Goal: Information Seeking & Learning: Learn about a topic

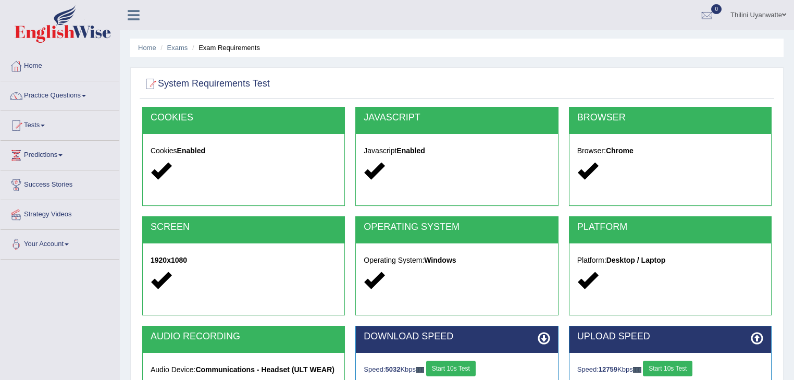
click at [31, 128] on link "Tests" at bounding box center [60, 124] width 119 height 26
click at [31, 126] on link "Tests" at bounding box center [59, 124] width 116 height 26
click at [29, 125] on link "Tests" at bounding box center [60, 124] width 119 height 26
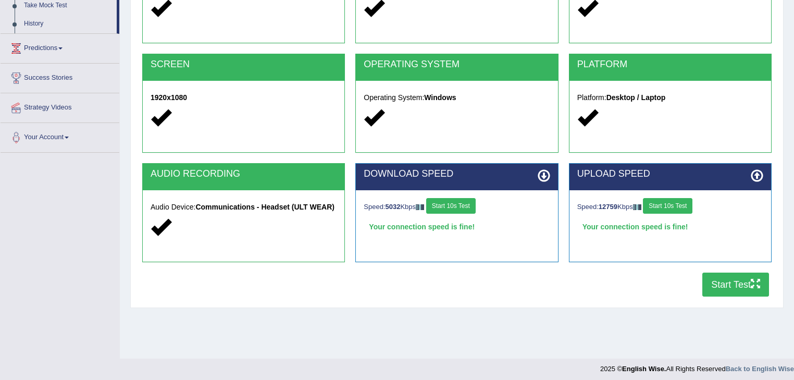
scroll to position [167, 0]
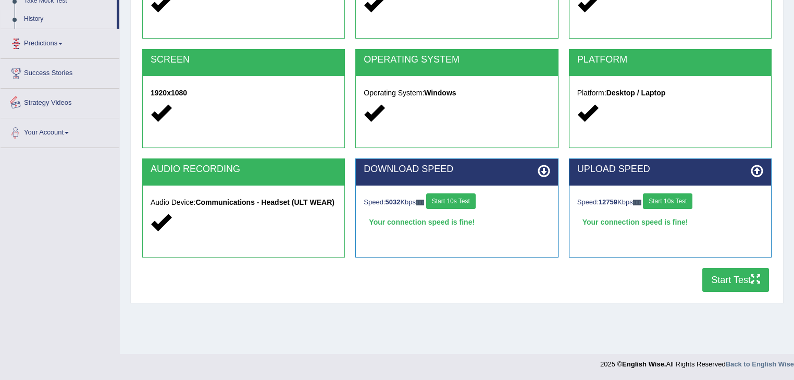
click at [30, 13] on link "History" at bounding box center [67, 19] width 97 height 19
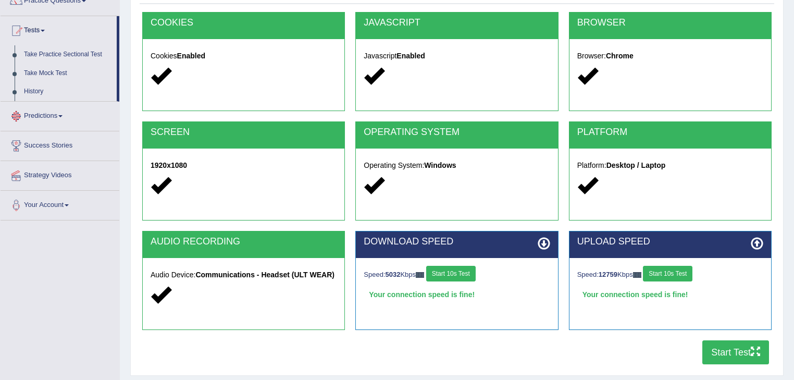
scroll to position [56, 0]
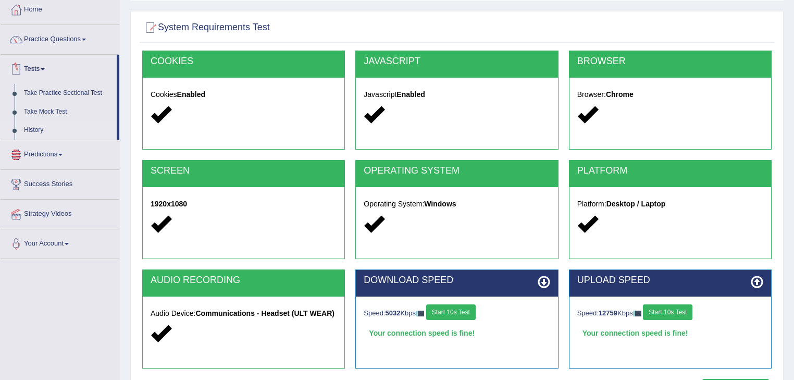
click at [34, 132] on link "History" at bounding box center [67, 130] width 97 height 19
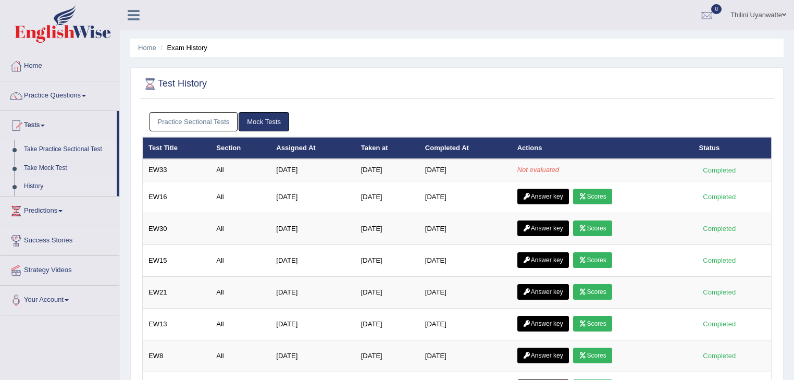
click at [58, 148] on link "Take Practice Sectional Test" at bounding box center [67, 149] width 97 height 19
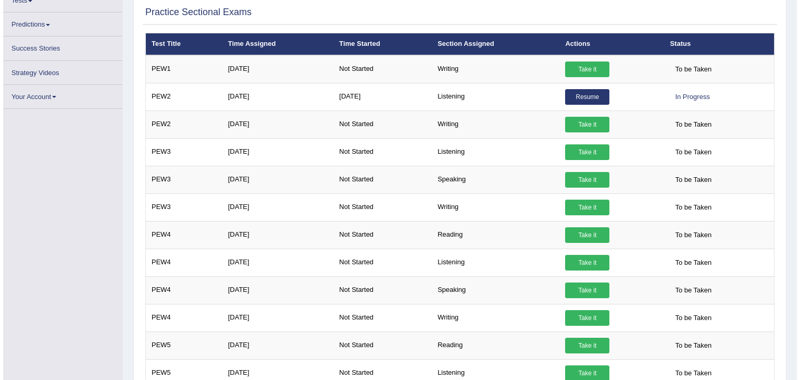
scroll to position [125, 0]
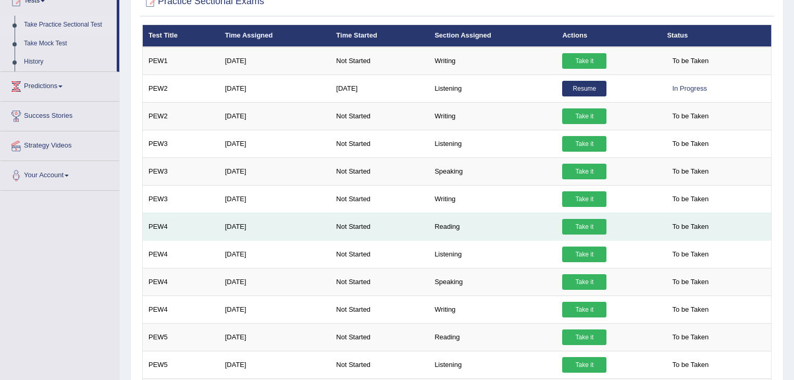
click at [574, 225] on link "Take it" at bounding box center [584, 227] width 44 height 16
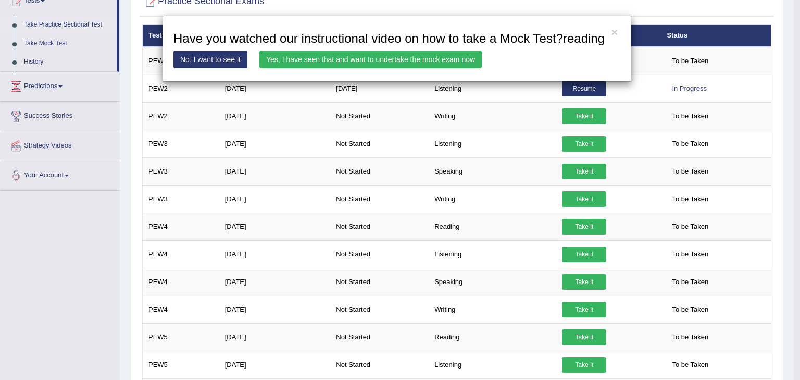
click at [351, 56] on link "Yes, I have seen that and want to undertake the mock exam now" at bounding box center [370, 60] width 222 height 18
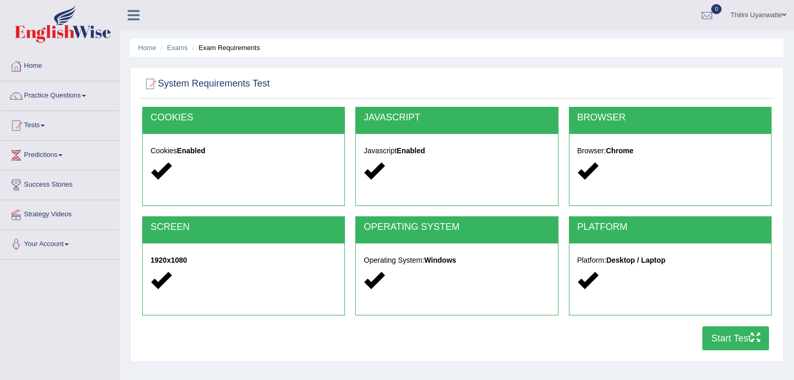
click at [724, 334] on button "Start Test" at bounding box center [735, 338] width 67 height 24
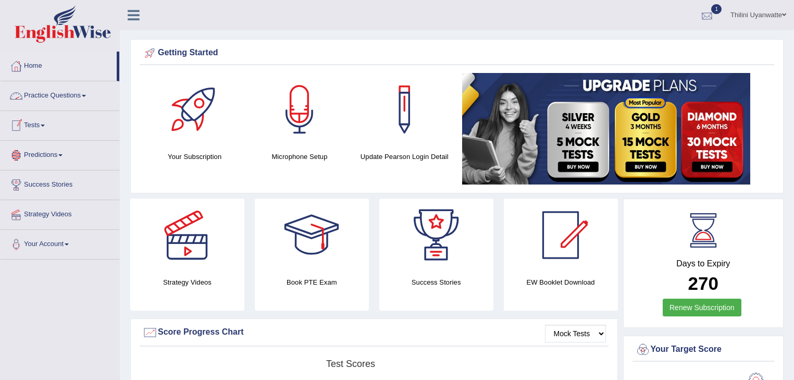
click at [708, 13] on div at bounding box center [707, 16] width 16 height 16
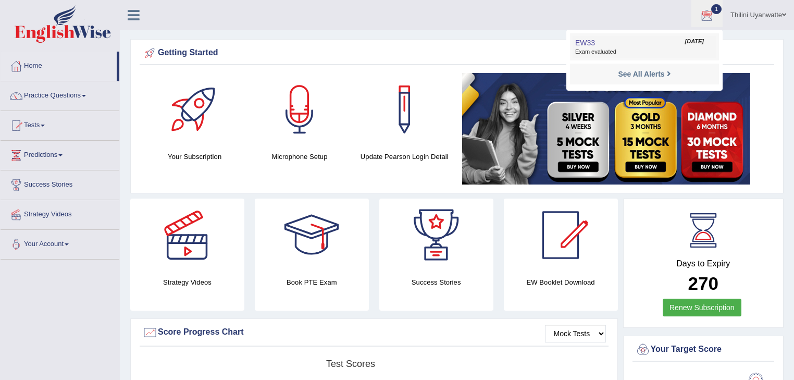
click at [601, 48] on span "Exam evaluated" at bounding box center [644, 52] width 139 height 8
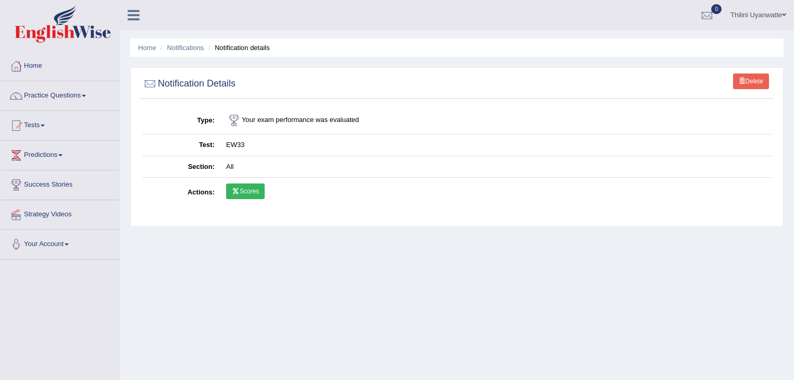
click at [245, 189] on link "Scores" at bounding box center [245, 191] width 39 height 16
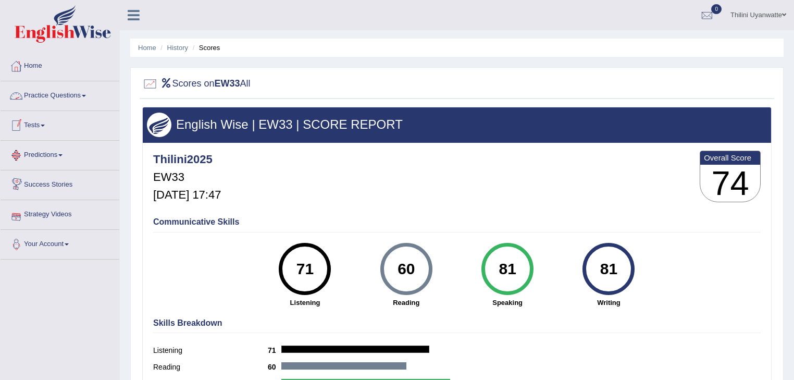
click at [60, 98] on link "Practice Questions" at bounding box center [60, 94] width 119 height 26
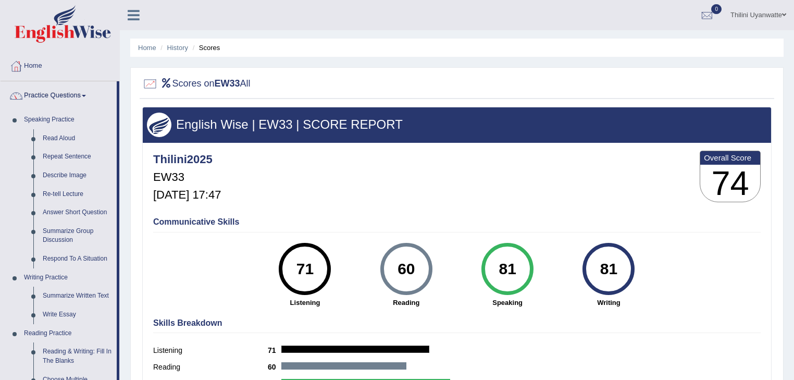
click at [59, 98] on link "Practice Questions" at bounding box center [59, 94] width 116 height 26
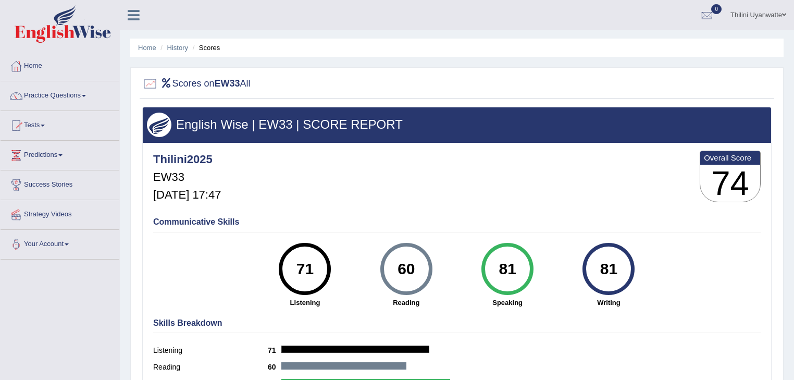
click at [44, 126] on link "Tests" at bounding box center [60, 124] width 119 height 26
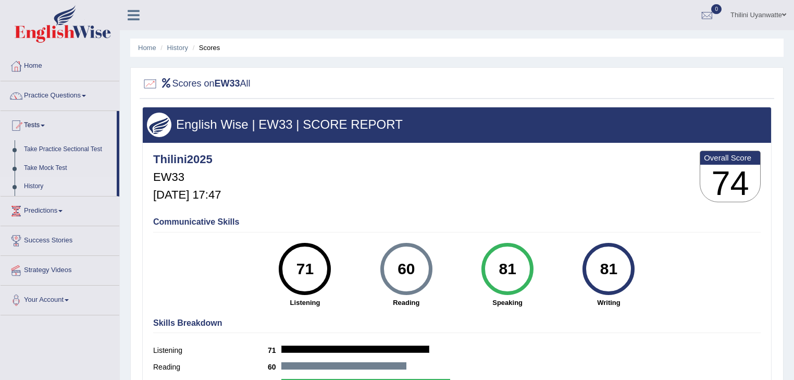
click at [33, 188] on link "History" at bounding box center [67, 186] width 97 height 19
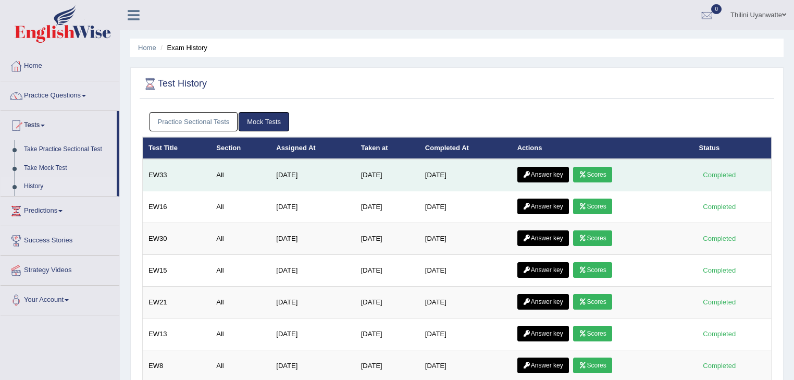
click at [558, 172] on link "Answer key" at bounding box center [543, 175] width 52 height 16
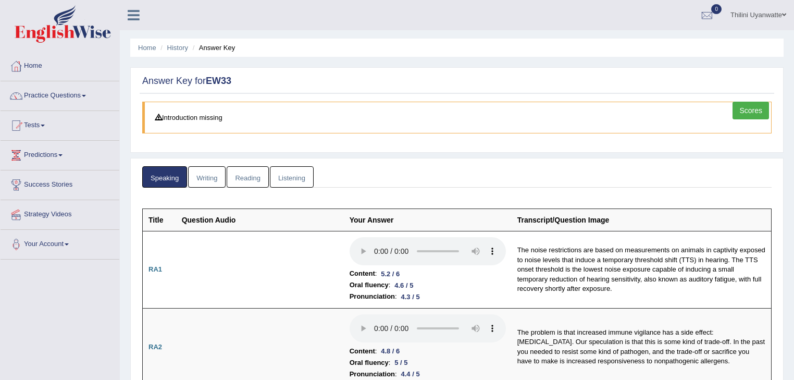
click at [202, 171] on link "Writing" at bounding box center [207, 176] width 38 height 21
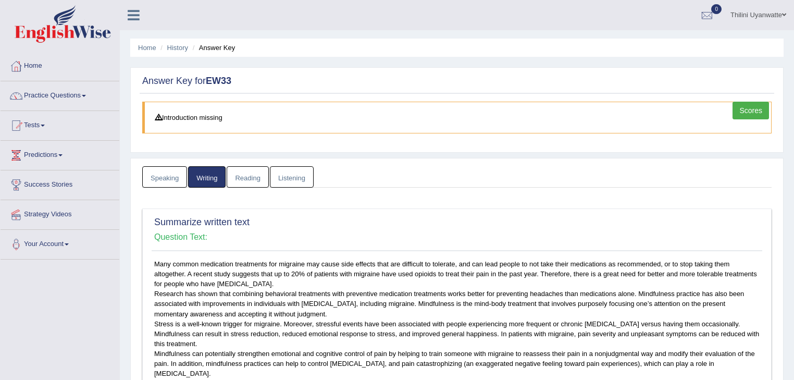
scroll to position [222, 0]
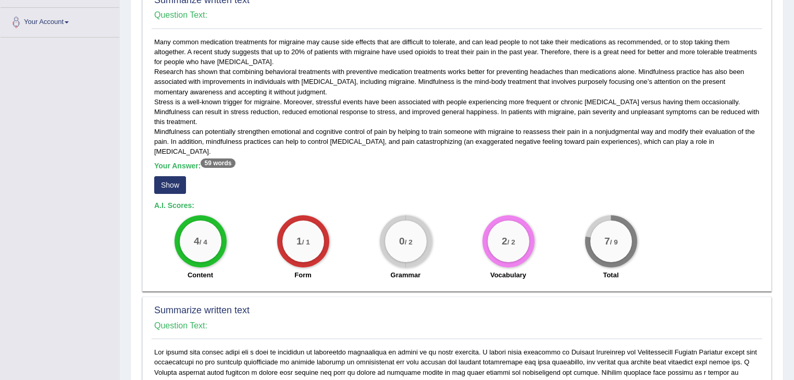
click at [165, 183] on button "Show" at bounding box center [170, 185] width 32 height 18
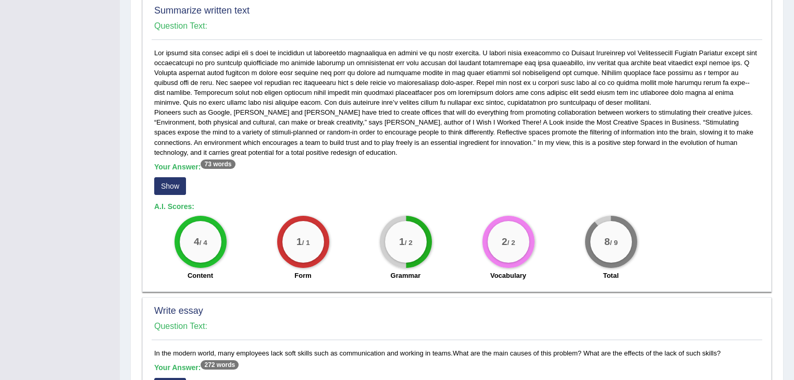
scroll to position [555, 0]
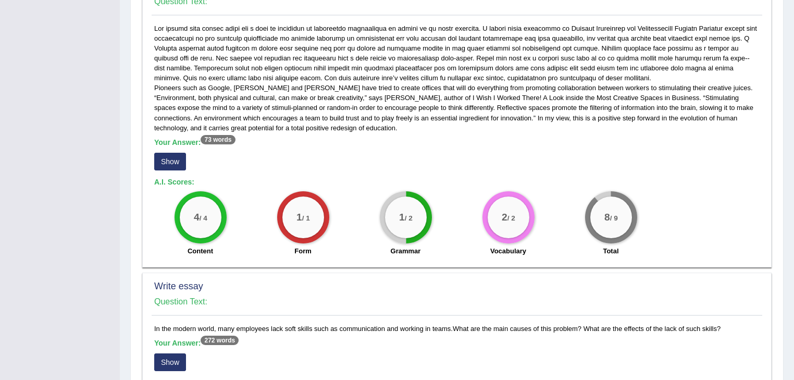
click at [169, 162] on button "Show" at bounding box center [170, 162] width 32 height 18
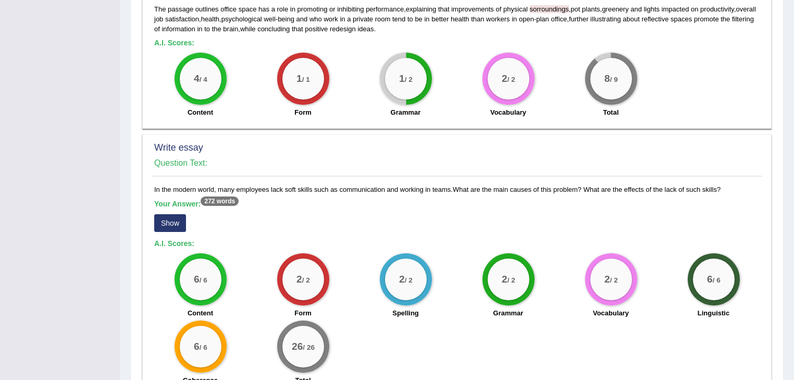
scroll to position [765, 0]
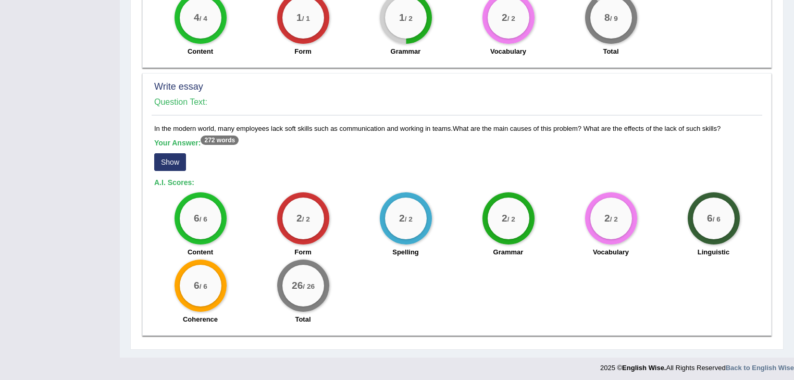
click at [167, 159] on button "Show" at bounding box center [170, 162] width 32 height 18
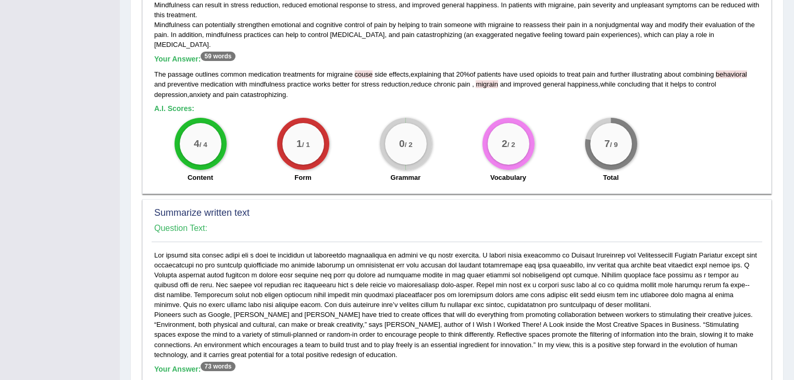
scroll to position [0, 0]
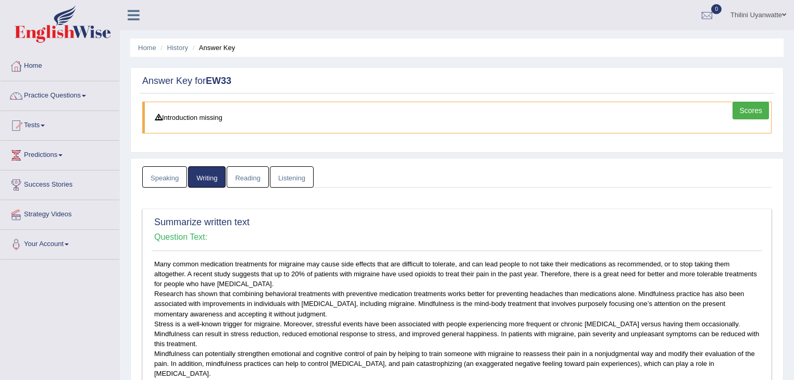
click at [244, 179] on link "Reading" at bounding box center [248, 176] width 42 height 21
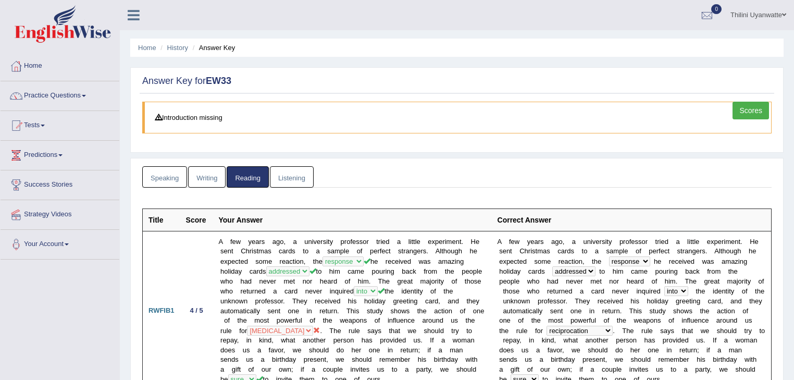
click at [302, 176] on link "Listening" at bounding box center [292, 176] width 44 height 21
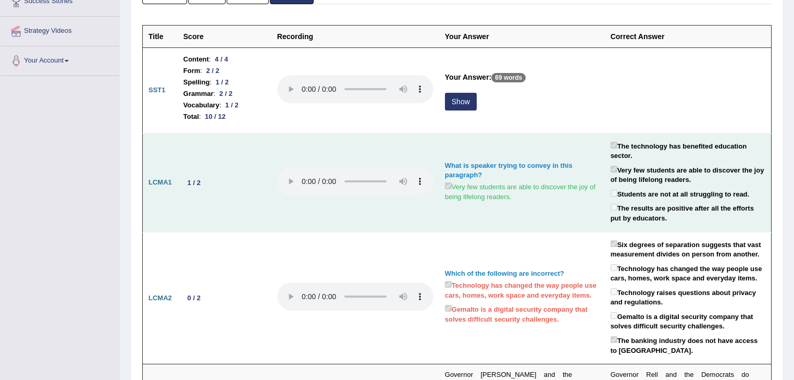
scroll to position [222, 0]
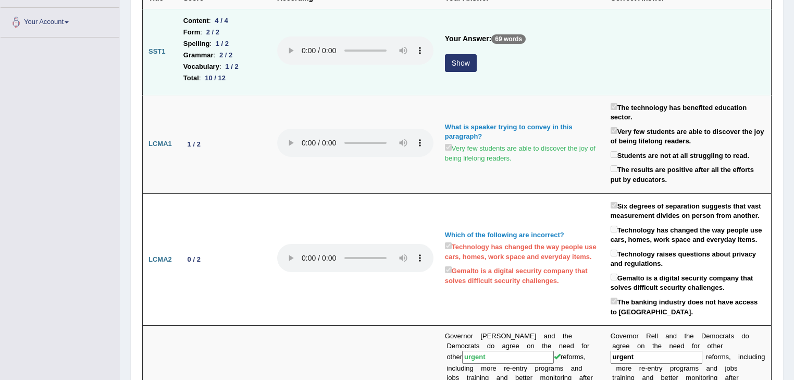
click at [471, 60] on button "Show" at bounding box center [461, 63] width 32 height 18
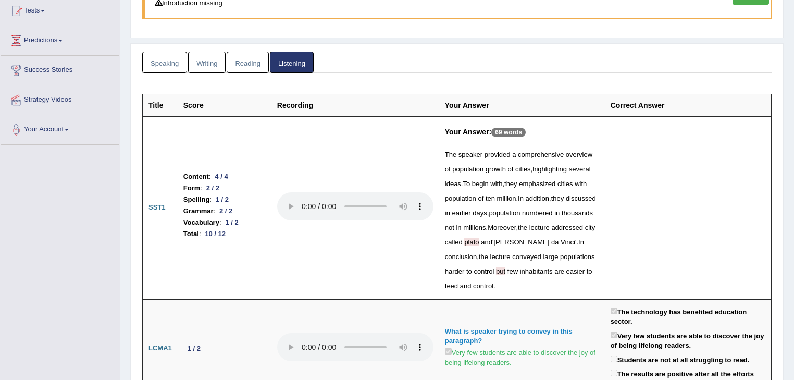
scroll to position [0, 0]
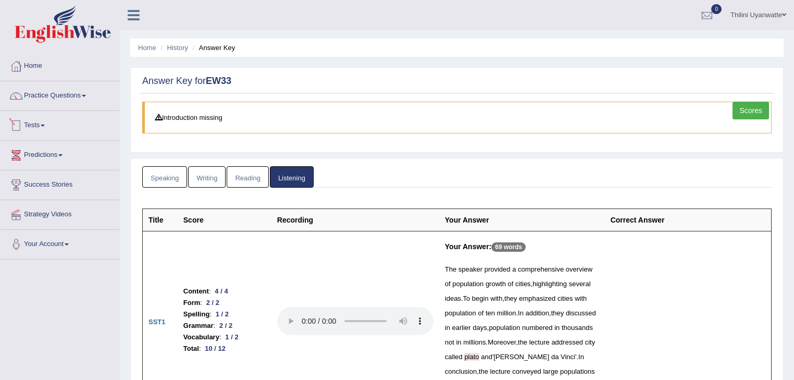
click at [750, 110] on link "Scores" at bounding box center [750, 111] width 36 height 18
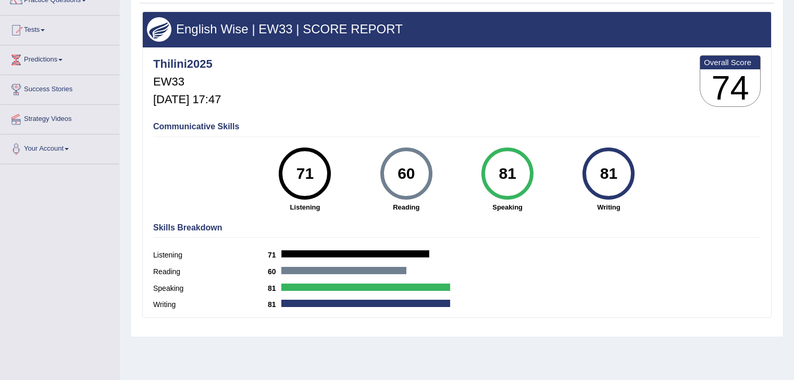
scroll to position [56, 0]
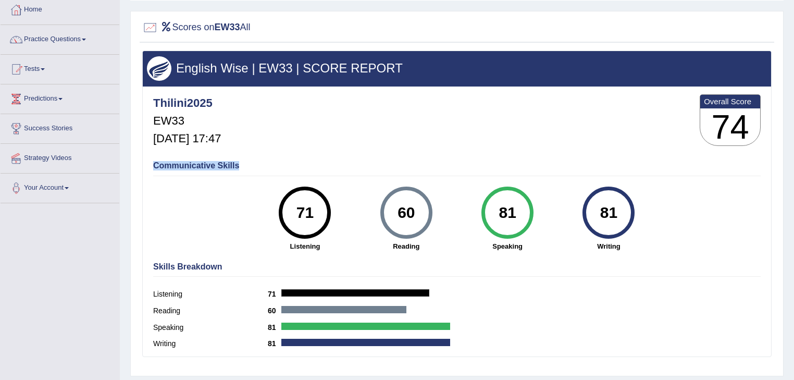
drag, startPoint x: 154, startPoint y: 163, endPoint x: 247, endPoint y: 156, distance: 93.0
click at [247, 156] on div "Communicative Skills 71 Listening 60 Reading 81 Speaking 81 Writing" at bounding box center [457, 205] width 613 height 98
drag, startPoint x: 151, startPoint y: 103, endPoint x: 248, endPoint y: 95, distance: 97.3
click at [248, 95] on div "Thilini2025 EW33 Aug 21, 2025, 17:47 Overall Score 74" at bounding box center [457, 123] width 613 height 62
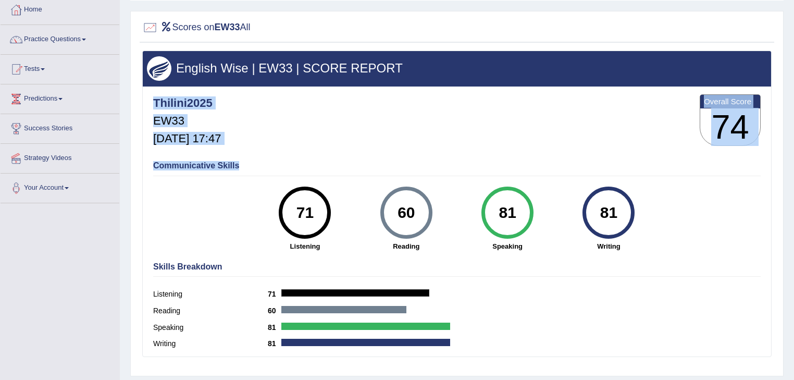
drag, startPoint x: 152, startPoint y: 122, endPoint x: 244, endPoint y: 173, distance: 105.4
click at [244, 92] on div "Thilini2025 EW33 Aug 21, 2025, 17:47 Overall Score 74 Communicative Skills 71 L…" at bounding box center [457, 88] width 628 height 5
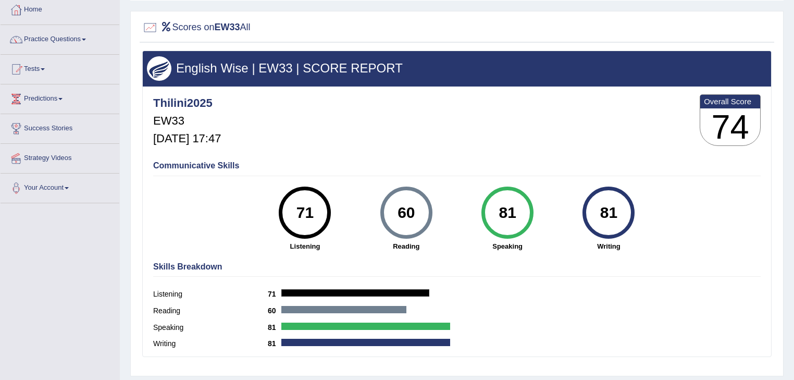
click at [317, 148] on div "Thilini2025 EW33 Aug 21, 2025, 17:47 Overall Score 74" at bounding box center [457, 123] width 613 height 62
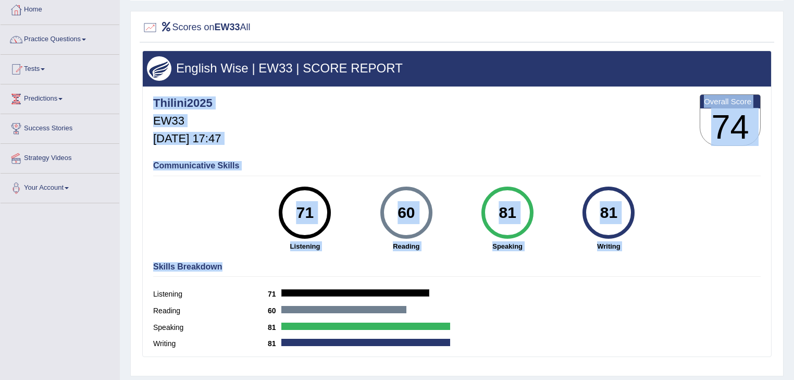
drag, startPoint x: 524, startPoint y: 125, endPoint x: 402, endPoint y: 263, distance: 184.2
click at [563, 92] on div "Thilini2025 EW33 Aug 21, 2025, 17:47 Overall Score 74 Communicative Skills 71 L…" at bounding box center [457, 88] width 628 height 5
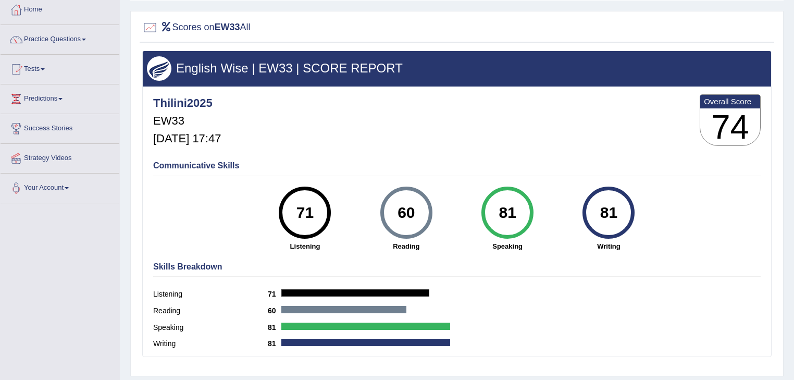
click at [304, 125] on div "Thilini2025 EW33 Aug 21, 2025, 17:47 Overall Score 74" at bounding box center [457, 123] width 613 height 62
click at [52, 36] on link "Practice Questions" at bounding box center [60, 38] width 119 height 26
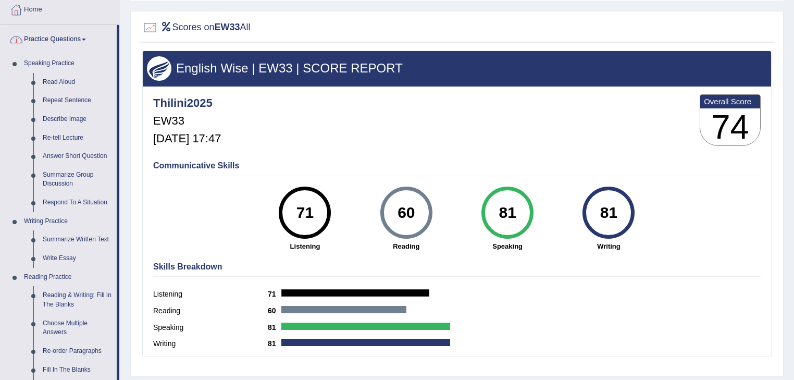
click at [54, 38] on link "Practice Questions" at bounding box center [59, 38] width 116 height 26
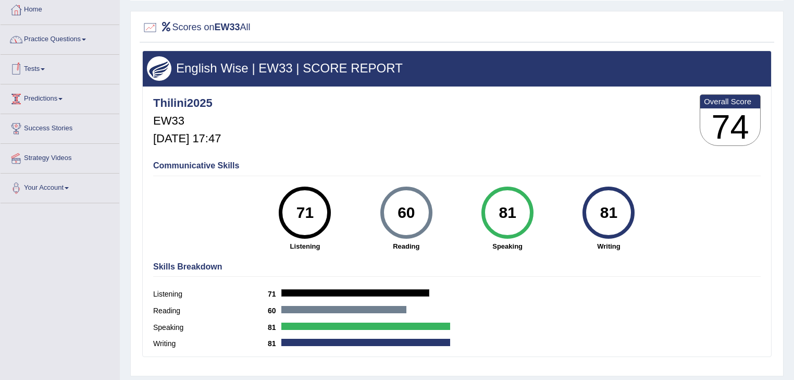
click at [35, 71] on link "Tests" at bounding box center [60, 68] width 119 height 26
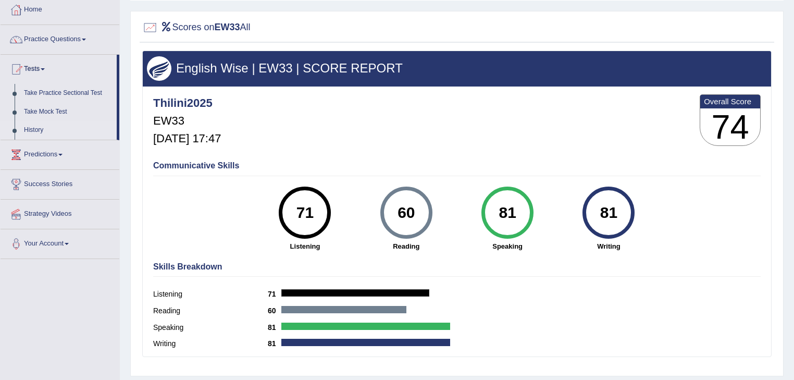
click at [28, 127] on link "History" at bounding box center [67, 130] width 97 height 19
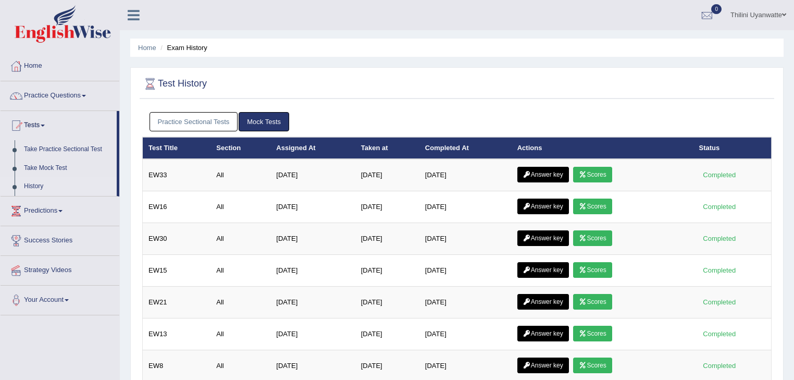
click at [177, 115] on link "Practice Sectional Tests" at bounding box center [194, 121] width 89 height 19
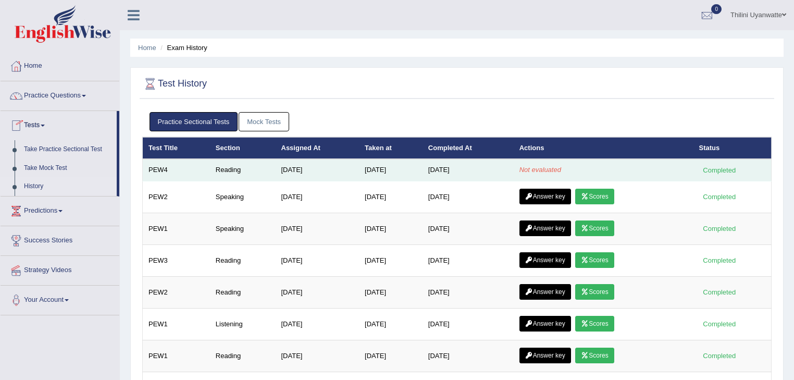
click at [532, 171] on em "Not evaluated" at bounding box center [540, 170] width 42 height 8
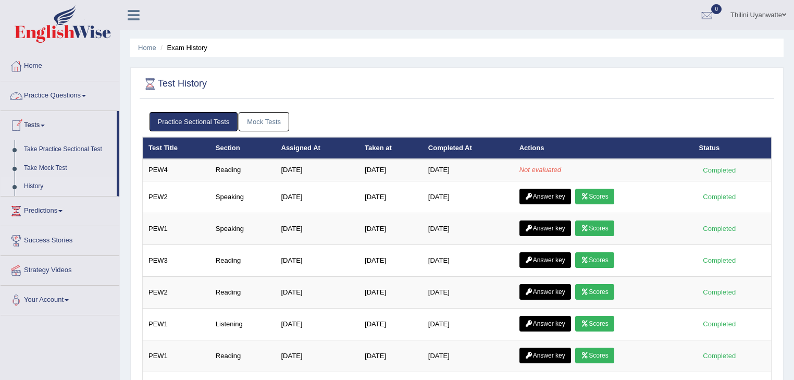
click at [26, 118] on link "Tests" at bounding box center [59, 124] width 116 height 26
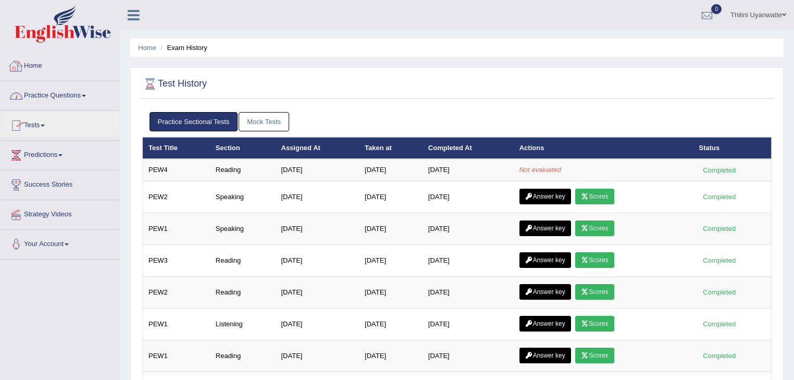
click at [39, 66] on link "Home" at bounding box center [60, 65] width 119 height 26
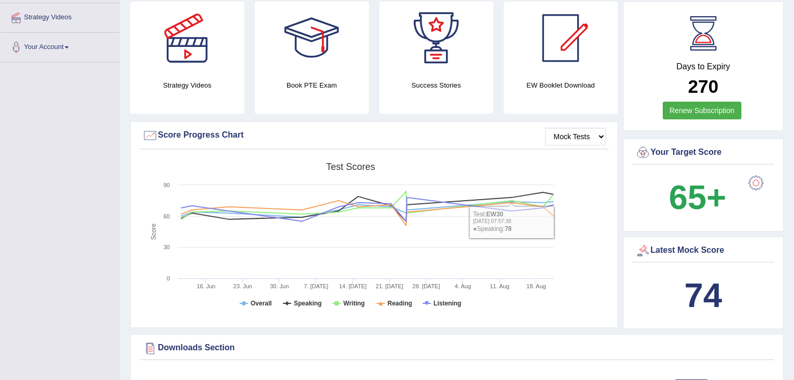
scroll to position [222, 0]
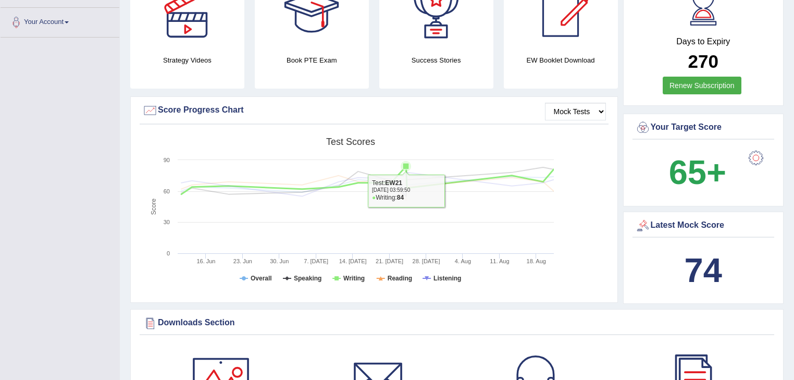
click at [404, 163] on icon at bounding box center [406, 166] width 6 height 6
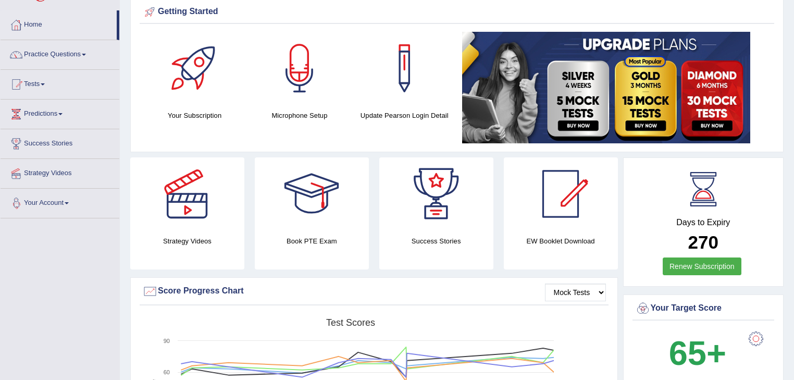
scroll to position [0, 0]
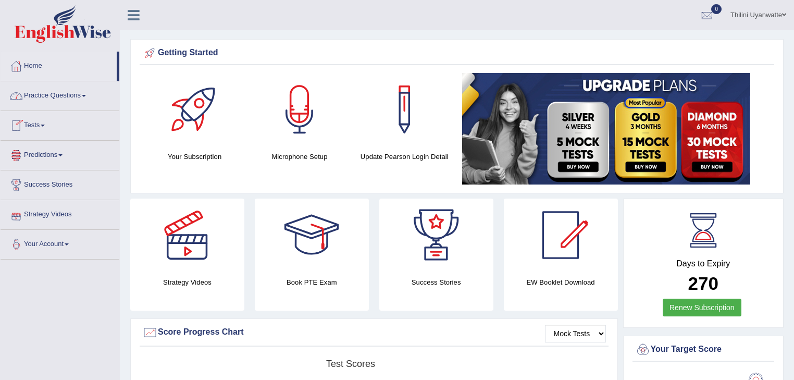
click at [44, 127] on link "Tests" at bounding box center [60, 124] width 119 height 26
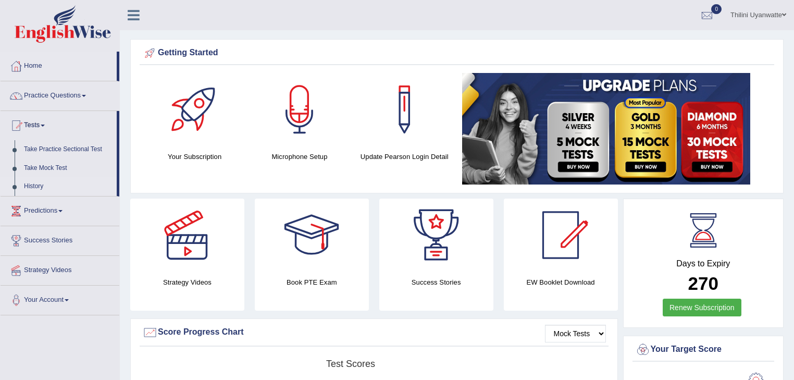
click at [35, 187] on link "History" at bounding box center [67, 186] width 97 height 19
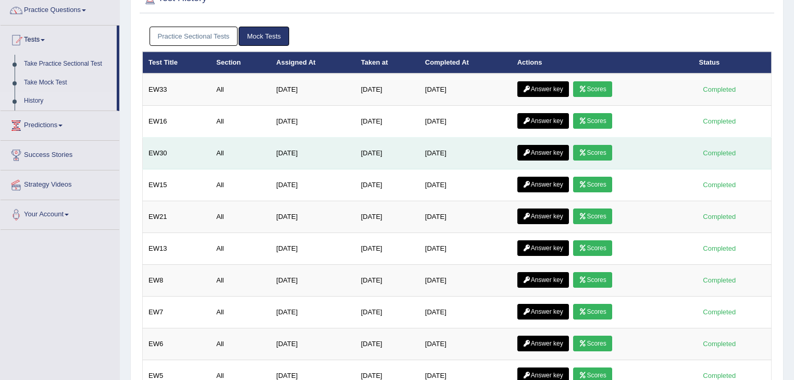
scroll to position [111, 0]
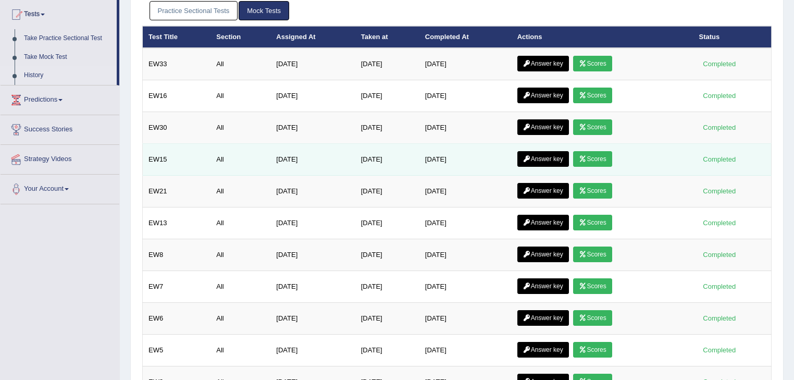
click at [595, 155] on link "Scores" at bounding box center [592, 159] width 39 height 16
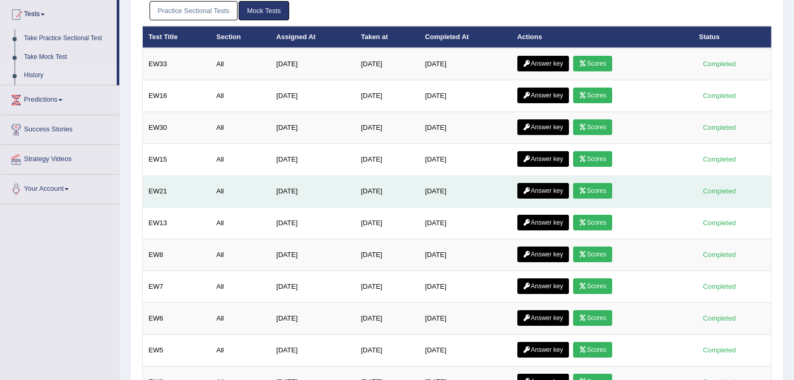
click at [548, 190] on link "Answer key" at bounding box center [543, 191] width 52 height 16
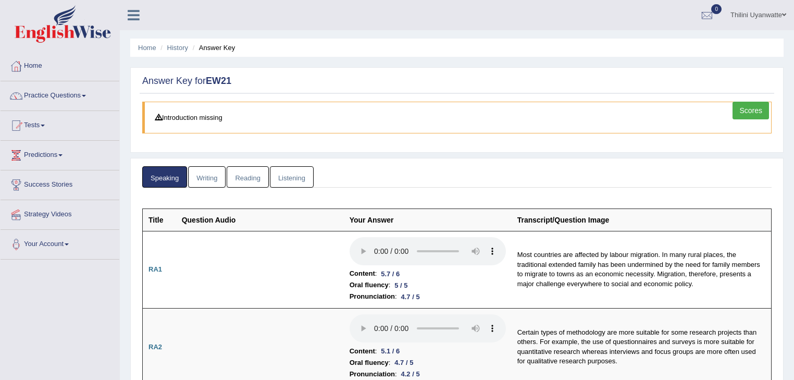
click at [212, 183] on link "Writing" at bounding box center [207, 176] width 38 height 21
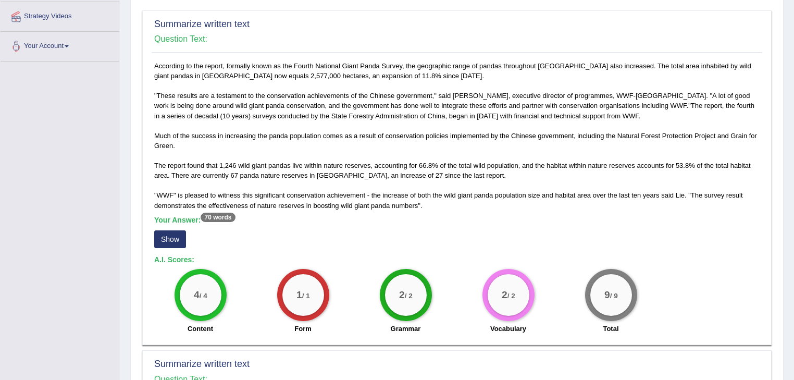
scroll to position [222, 0]
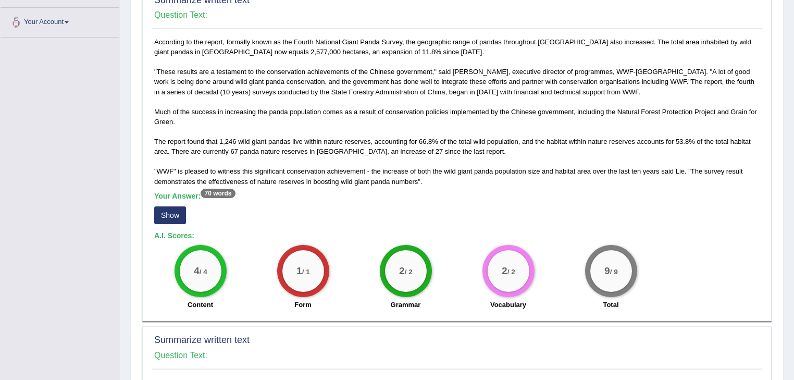
click at [172, 221] on button "Show" at bounding box center [170, 215] width 32 height 18
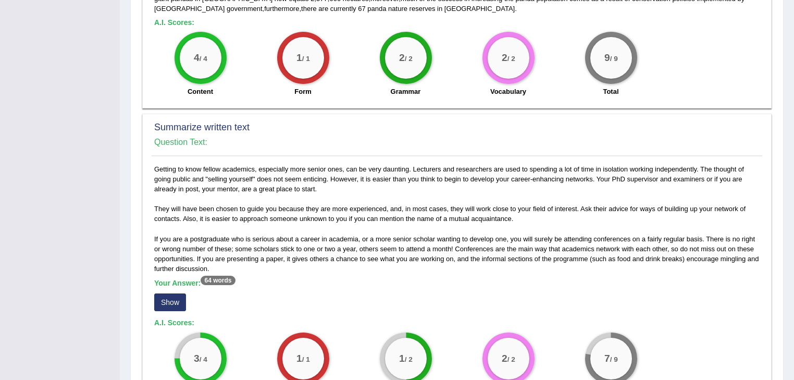
scroll to position [555, 0]
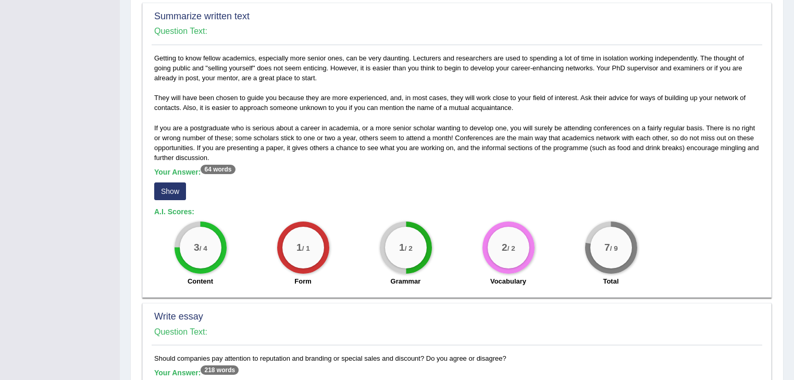
click at [179, 188] on button "Show" at bounding box center [170, 191] width 32 height 18
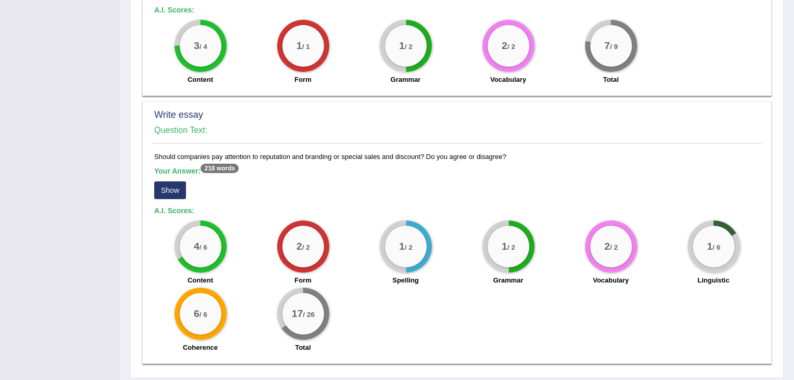
scroll to position [778, 0]
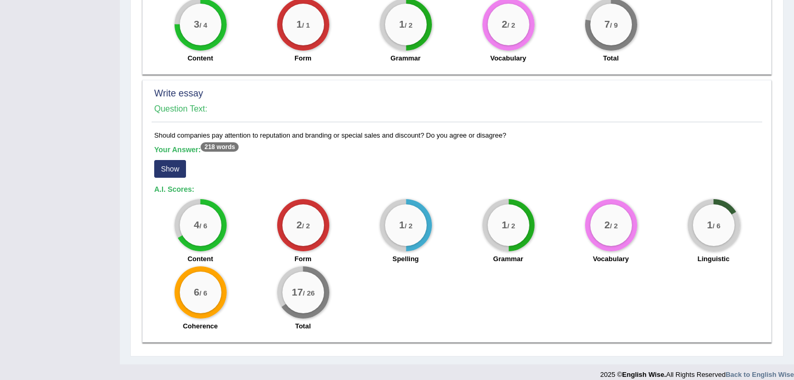
click at [170, 167] on button "Show" at bounding box center [170, 169] width 32 height 18
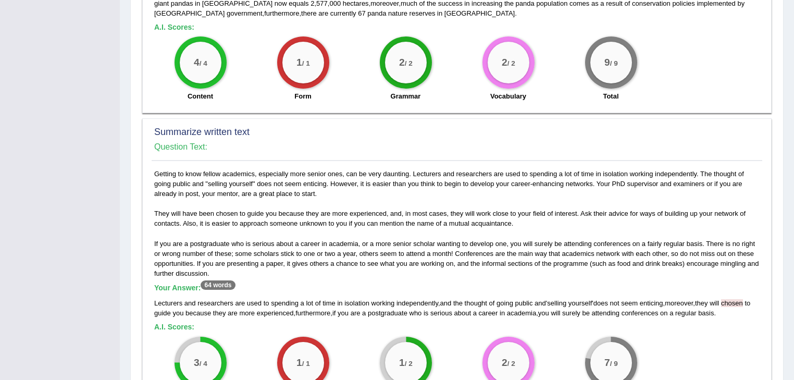
scroll to position [0, 0]
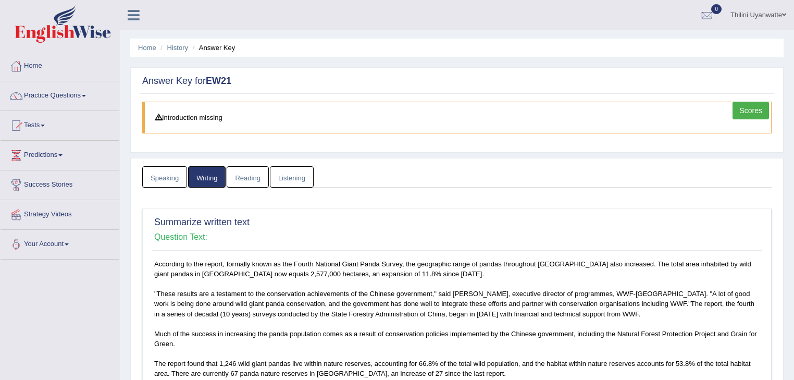
click at [240, 176] on link "Reading" at bounding box center [248, 176] width 42 height 21
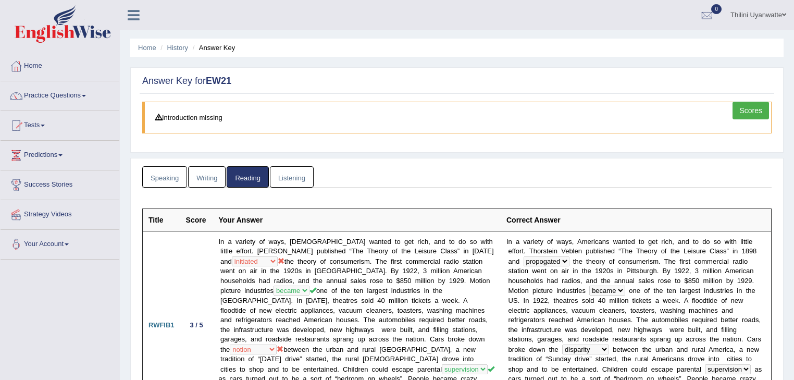
click at [742, 106] on link "Scores" at bounding box center [750, 111] width 36 height 18
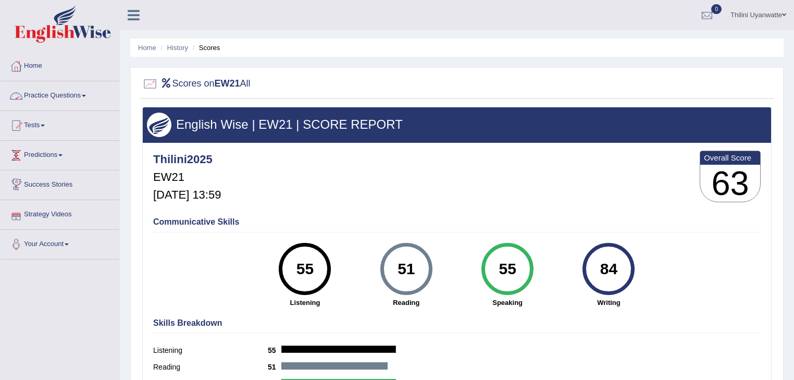
click at [39, 94] on link "Practice Questions" at bounding box center [60, 94] width 119 height 26
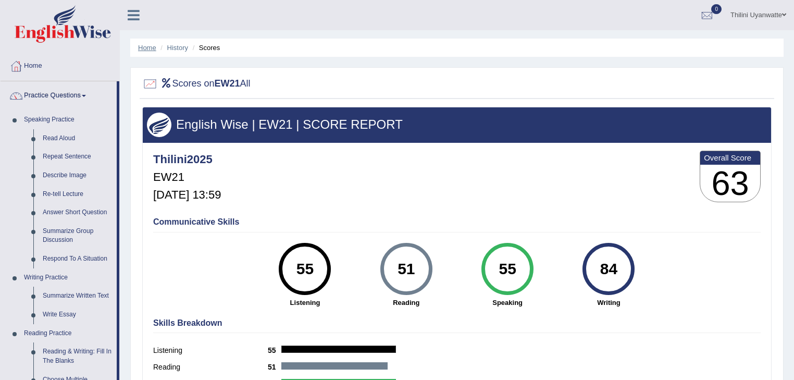
click at [146, 44] on link "Home" at bounding box center [147, 48] width 18 height 8
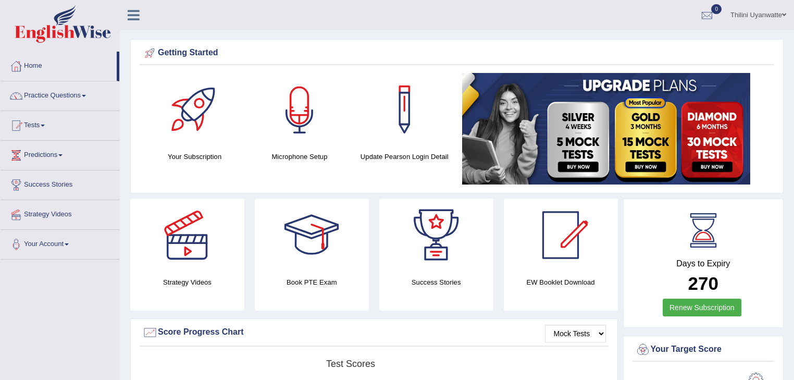
scroll to position [111, 0]
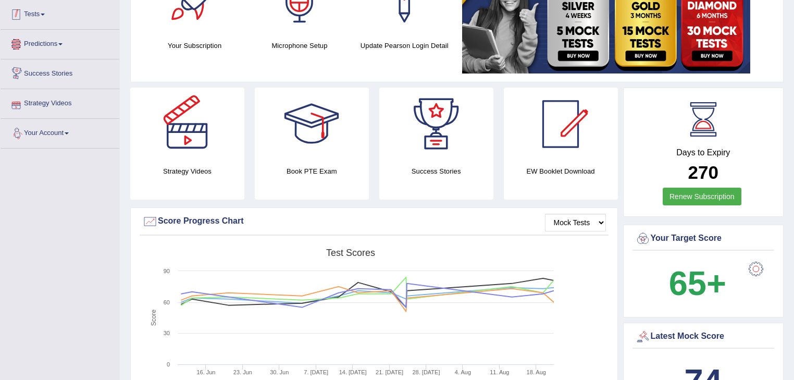
click at [36, 16] on link "Tests" at bounding box center [60, 13] width 119 height 26
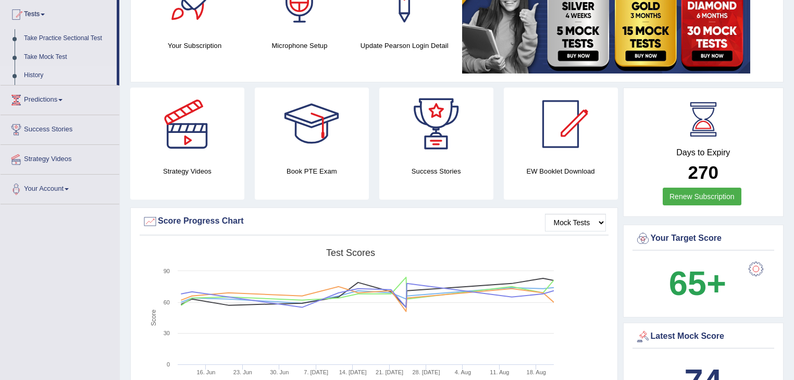
click at [41, 74] on link "History" at bounding box center [67, 75] width 97 height 19
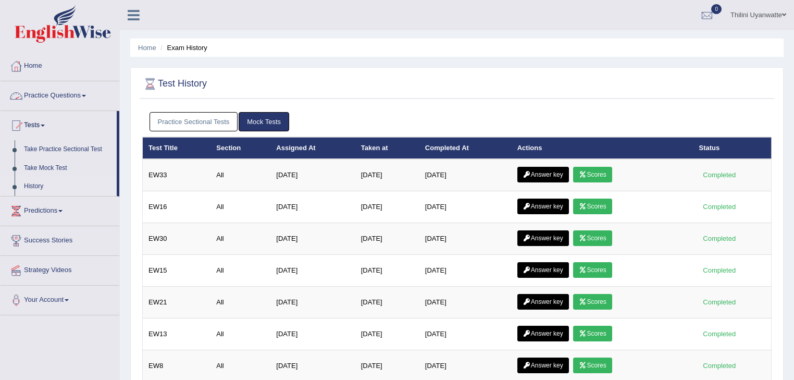
click at [194, 122] on link "Practice Sectional Tests" at bounding box center [194, 121] width 89 height 19
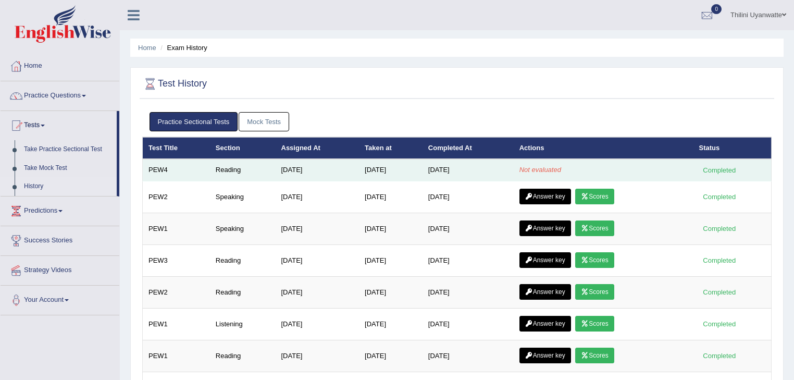
click at [531, 171] on em "Not evaluated" at bounding box center [540, 170] width 42 height 8
click at [335, 161] on td "[DATE]" at bounding box center [318, 170] width 84 height 22
click at [258, 163] on td "Reading" at bounding box center [243, 170] width 66 height 22
click at [231, 164] on td "Reading" at bounding box center [243, 170] width 66 height 22
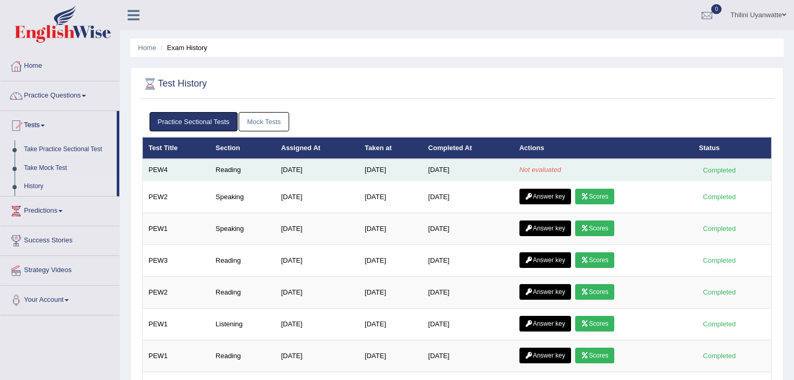
click at [225, 164] on td "Reading" at bounding box center [243, 170] width 66 height 22
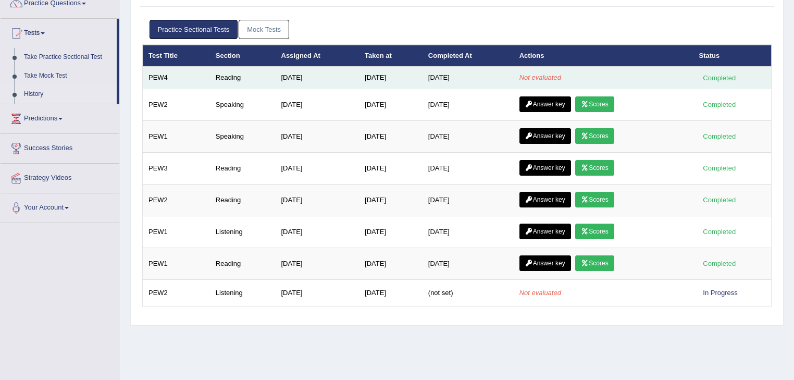
scroll to position [56, 0]
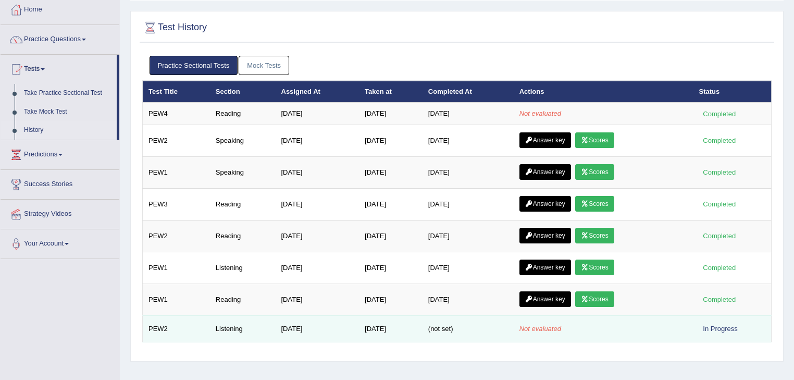
click at [263, 319] on td "Listening" at bounding box center [243, 328] width 66 height 27
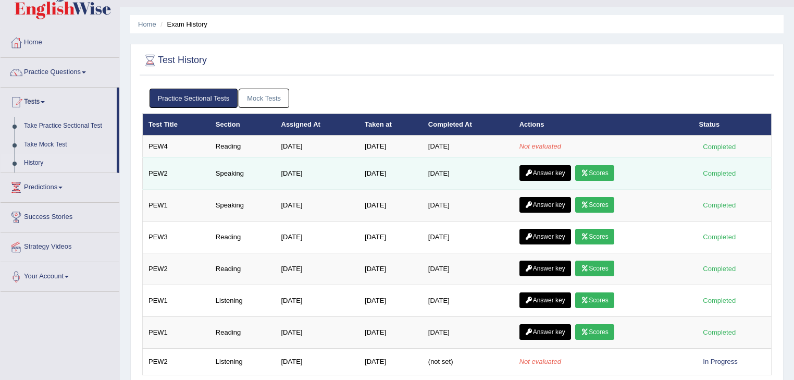
scroll to position [0, 0]
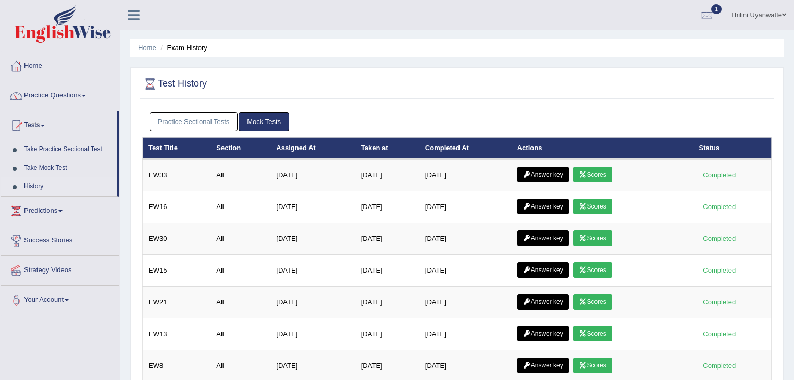
click at [223, 125] on link "Practice Sectional Tests" at bounding box center [194, 121] width 89 height 19
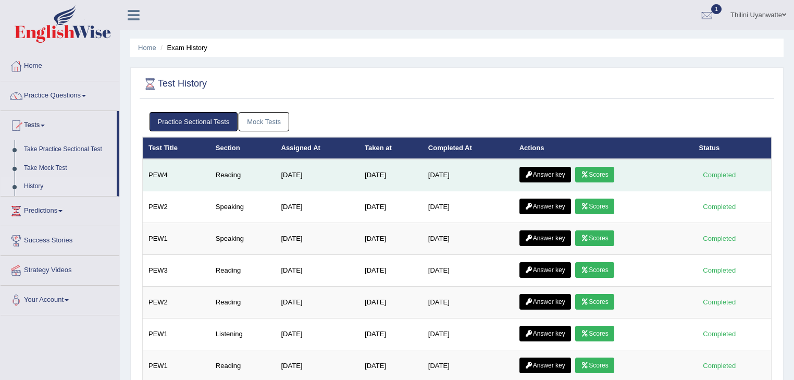
click at [594, 169] on link "Scores" at bounding box center [594, 175] width 39 height 16
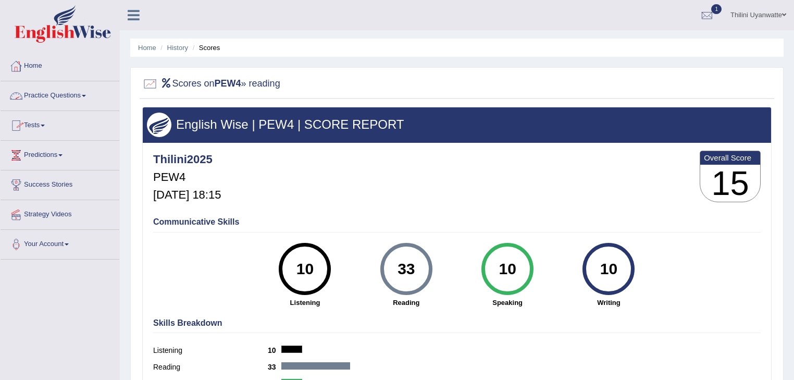
click at [34, 65] on link "Home" at bounding box center [60, 65] width 119 height 26
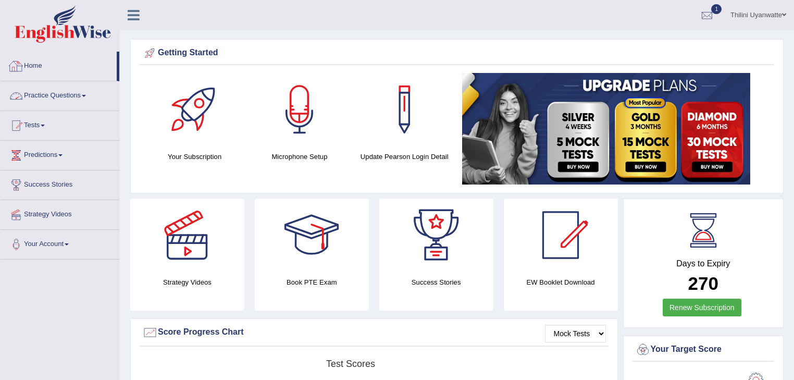
click at [38, 68] on link "Home" at bounding box center [59, 65] width 116 height 26
click at [39, 129] on link "Tests" at bounding box center [60, 124] width 119 height 26
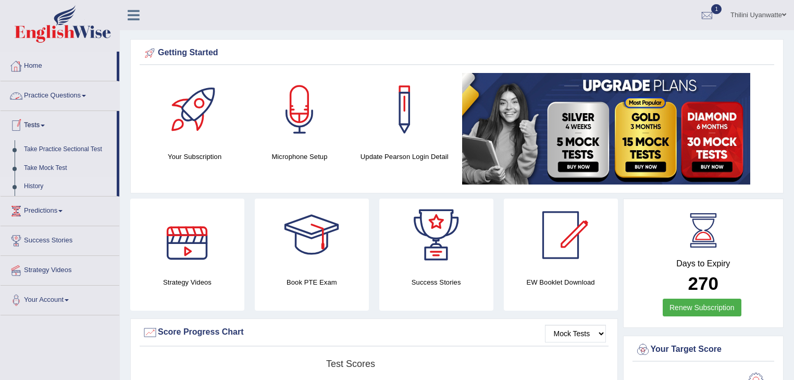
click at [38, 188] on link "History" at bounding box center [67, 186] width 97 height 19
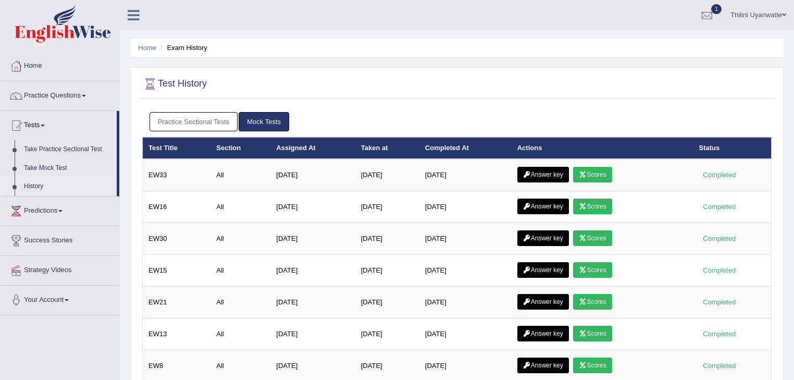
click at [202, 110] on div "Practice Sectional Tests Mock Tests" at bounding box center [456, 122] width 629 height 30
click at [198, 117] on link "Practice Sectional Tests" at bounding box center [194, 121] width 89 height 19
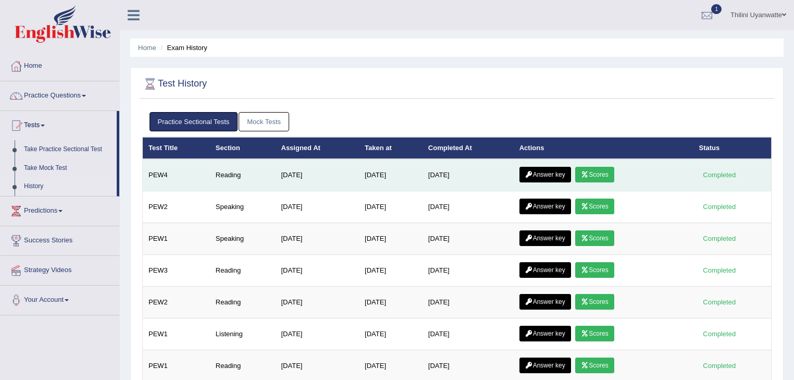
click at [546, 173] on link "Answer key" at bounding box center [545, 175] width 52 height 16
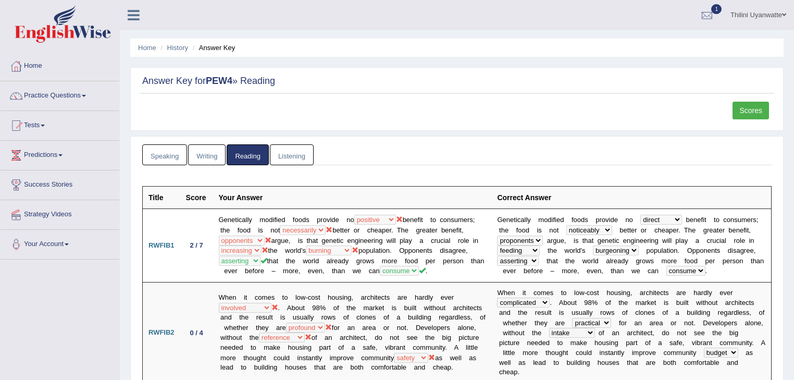
click at [296, 154] on link "Listening" at bounding box center [292, 154] width 44 height 21
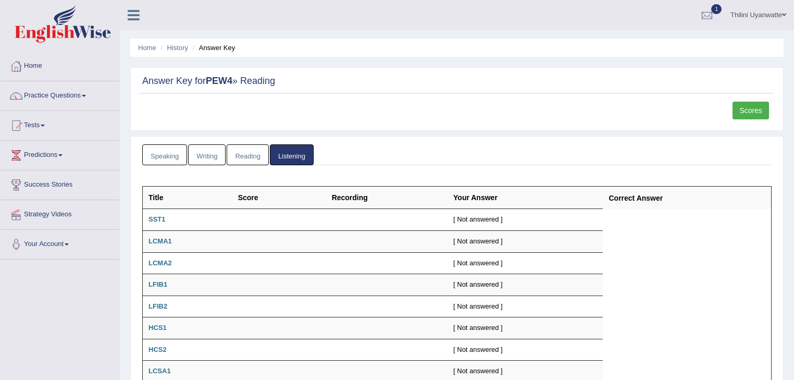
click at [259, 158] on link "Reading" at bounding box center [248, 154] width 42 height 21
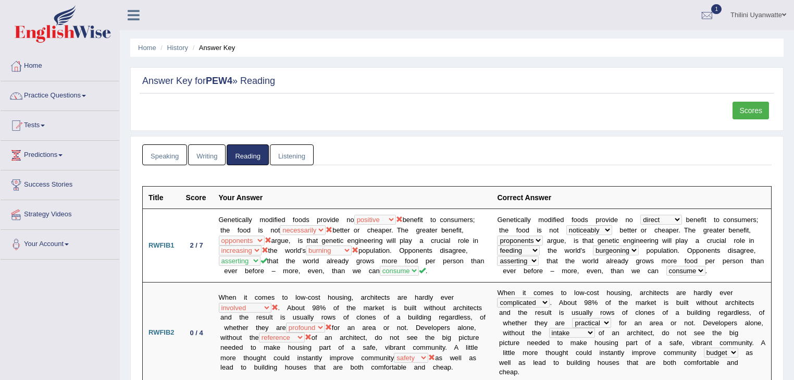
click at [217, 160] on link "Writing" at bounding box center [207, 154] width 38 height 21
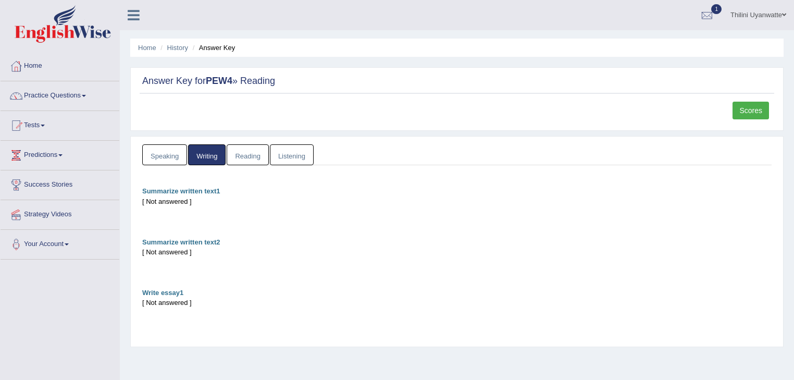
click at [171, 173] on div "Speaking Writing Reading Listening Title Question Audio Your Answer Transcript/…" at bounding box center [457, 242] width 635 height 197
click at [172, 166] on div "Speaking Writing Reading Listening Title Question Audio Your Answer Transcript/…" at bounding box center [457, 242] width 635 height 197
click at [171, 159] on link "Speaking" at bounding box center [164, 154] width 45 height 21
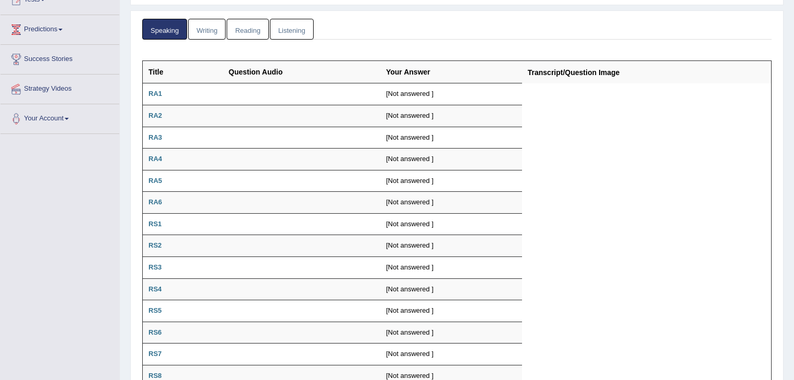
scroll to position [15, 0]
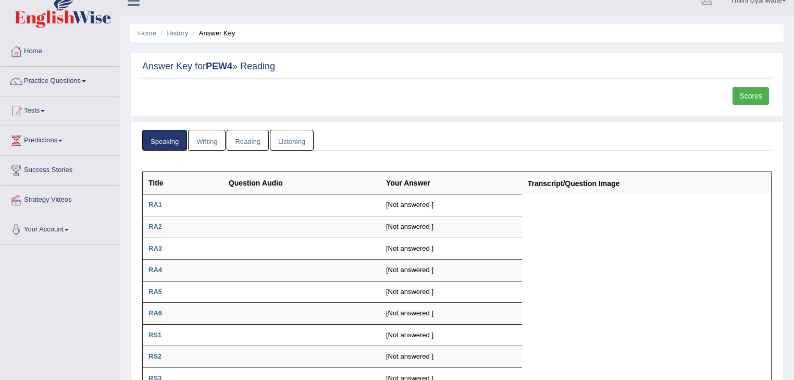
click at [214, 141] on link "Writing" at bounding box center [207, 140] width 38 height 21
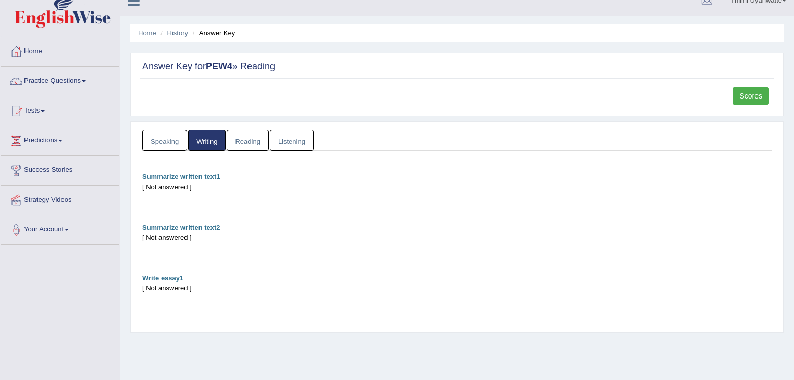
click at [252, 137] on link "Reading" at bounding box center [248, 140] width 42 height 21
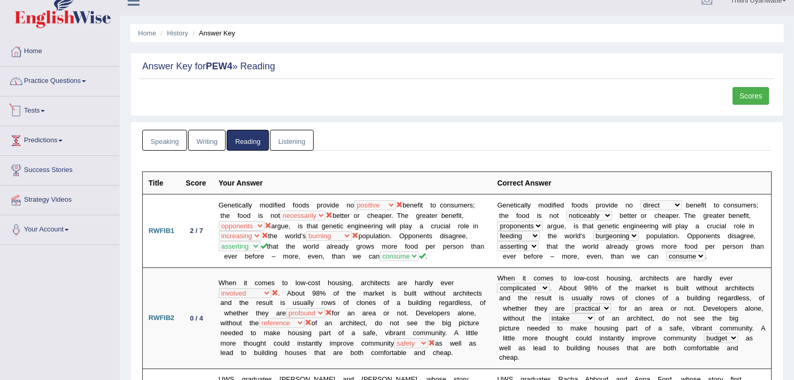
click at [38, 81] on link "Practice Questions" at bounding box center [60, 80] width 119 height 26
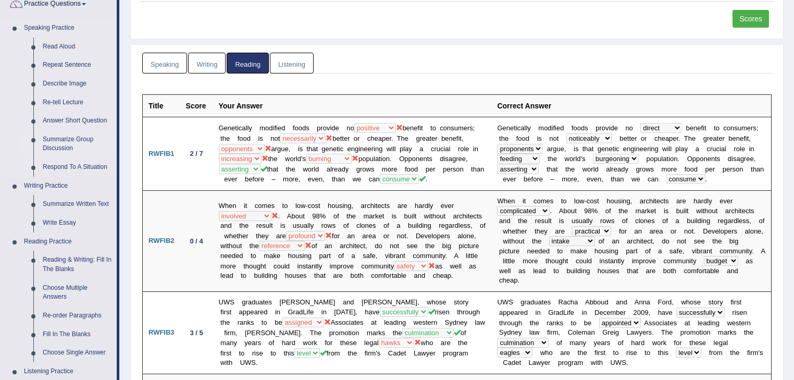
scroll to position [126, 0]
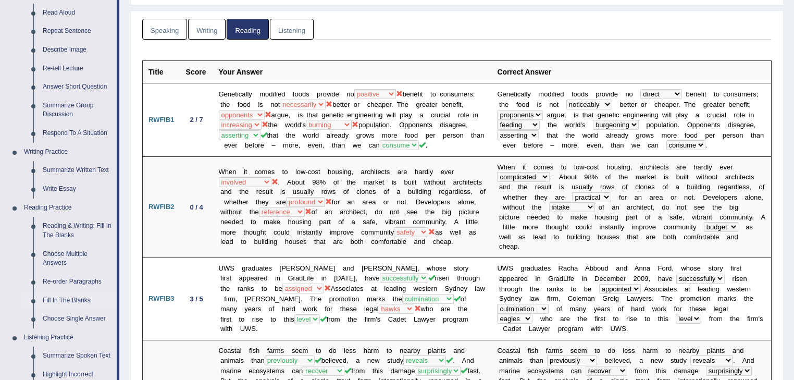
click at [68, 296] on link "Fill In The Blanks" at bounding box center [77, 300] width 79 height 19
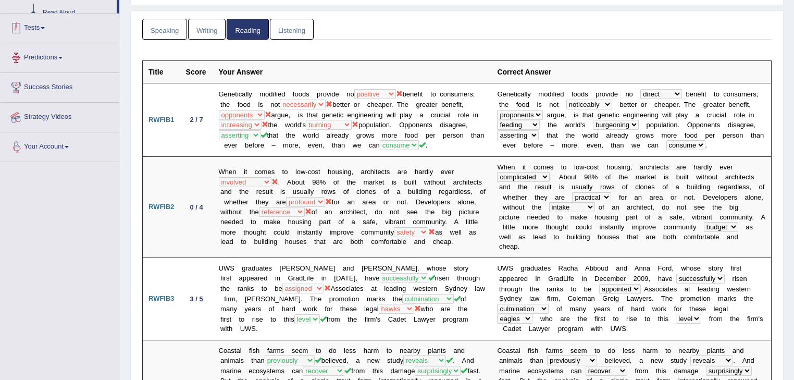
scroll to position [213, 0]
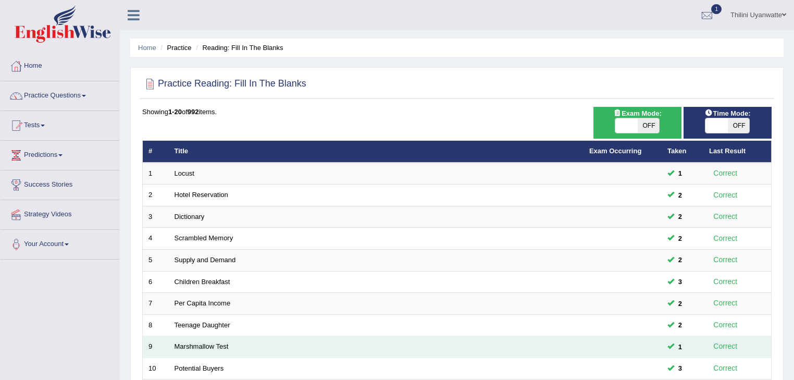
click at [156, 341] on td "9" at bounding box center [156, 347] width 26 height 22
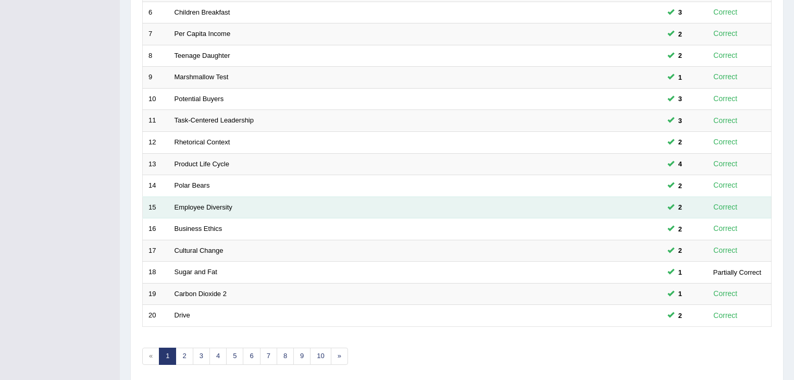
scroll to position [306, 0]
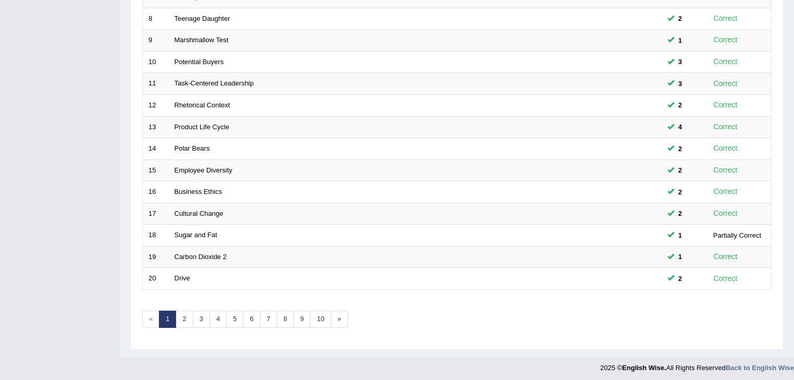
click at [185, 300] on div "Showing 1-20 of 992 items. # Title Exam Occurring Taken Last Result 1 Locust 1 …" at bounding box center [456, 70] width 629 height 540
click at [315, 373] on footer "2025 © English Wise. All Rights Reserved Back to English Wise" at bounding box center [397, 370] width 794 height 26
click at [0, 284] on div "Toggle navigation Home Practice Questions Speaking Practice Read Aloud Repeat S…" at bounding box center [397, 36] width 794 height 685
click at [229, 310] on link "5" at bounding box center [234, 318] width 17 height 17
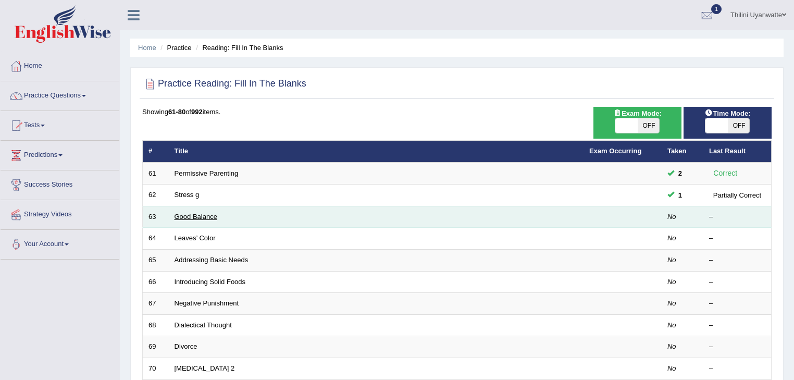
click at [190, 213] on link "Good Balance" at bounding box center [196, 217] width 43 height 8
